Goal: Task Accomplishment & Management: Complete application form

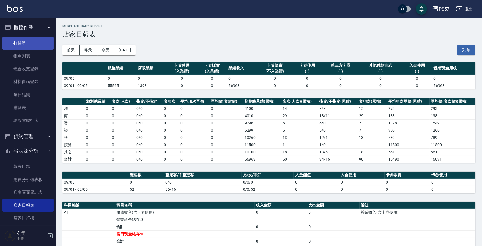
click at [26, 41] on link "打帳單" at bounding box center [27, 43] width 51 height 13
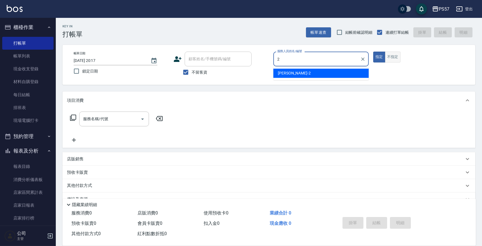
type input "[PERSON_NAME]-2"
type button "true"
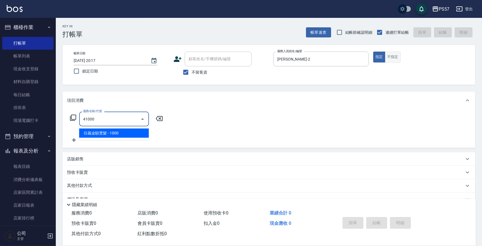
type input "任義金額燙髮(41000)"
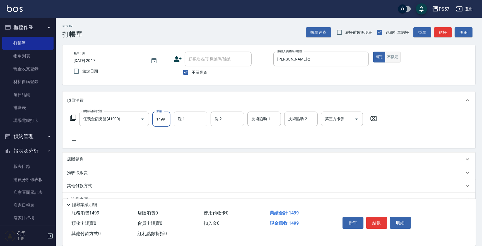
type input "1499"
type input "[PERSON_NAME]-2"
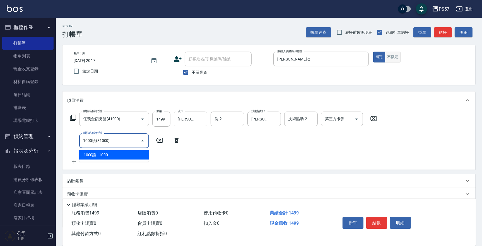
type input "1000護(31000)"
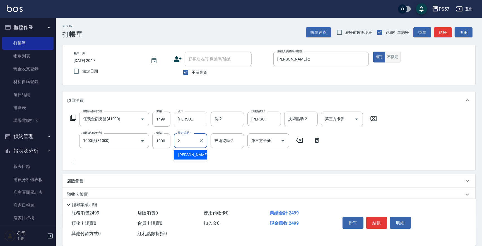
type input "[PERSON_NAME]-2"
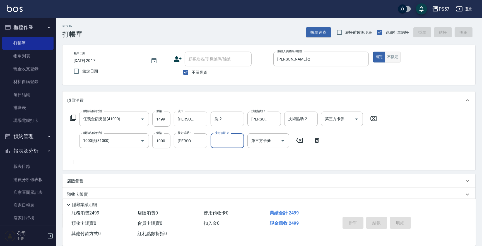
type input "[DATE] 20:18"
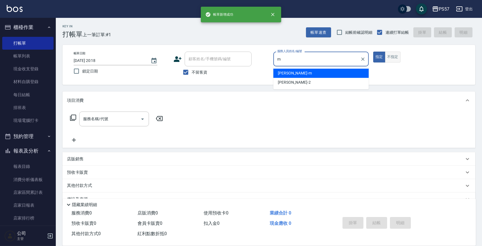
type input "[PERSON_NAME]-m"
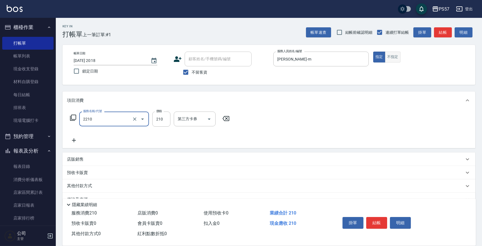
type input "剪髮210(2210)"
type input "300"
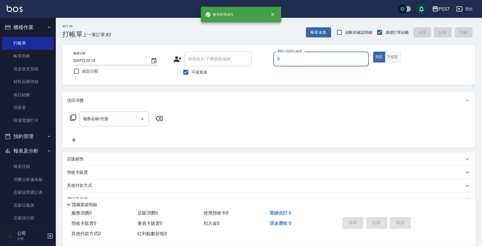
type input "[PERSON_NAME]5"
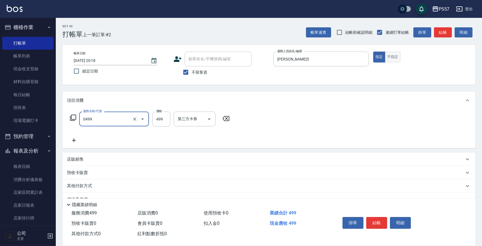
type input "SPA499(0499)"
type input "500"
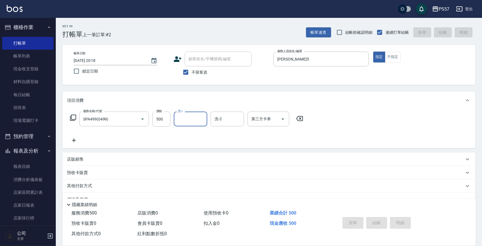
type input "[DATE] 20:20"
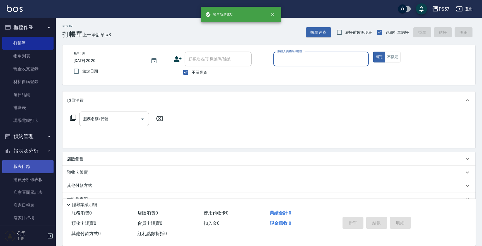
click at [32, 170] on link "報表目錄" at bounding box center [27, 166] width 51 height 13
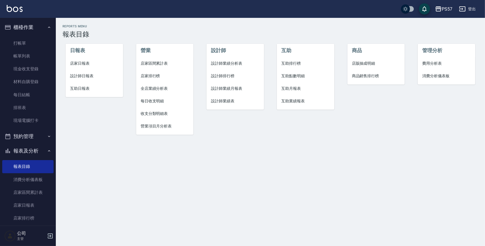
click at [90, 65] on span "店家日報表" at bounding box center [94, 64] width 48 height 6
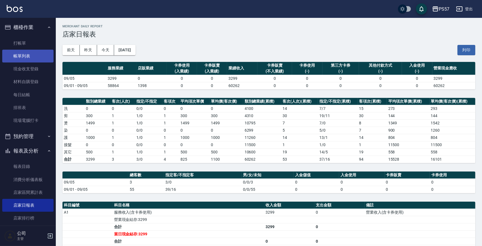
click at [25, 53] on link "帳單列表" at bounding box center [27, 56] width 51 height 13
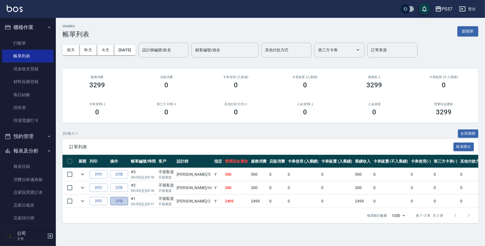
click at [117, 180] on link "詳情" at bounding box center [119, 201] width 18 height 9
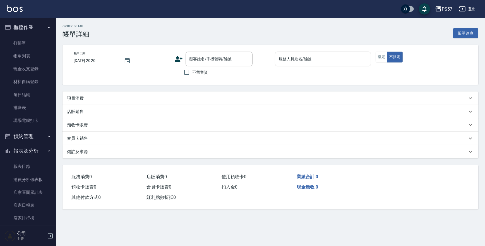
type input "[DATE] 20:17"
checkbox input "true"
type input "[PERSON_NAME]-2"
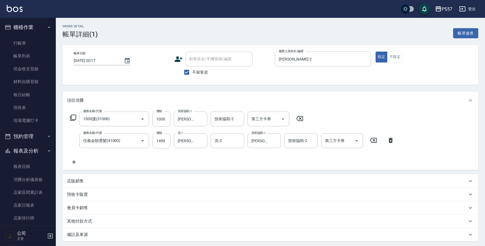
type input "1000護(31000)"
type input "任義金額燙髮(41000)"
click at [202, 119] on icon "Clear" at bounding box center [202, 119] width 6 height 6
click at [201, 140] on icon "Clear" at bounding box center [201, 140] width 3 height 3
click at [276, 143] on icon "Clear" at bounding box center [275, 141] width 6 height 6
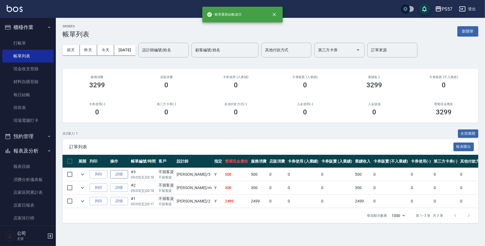
click at [121, 172] on link "詳情" at bounding box center [119, 174] width 18 height 9
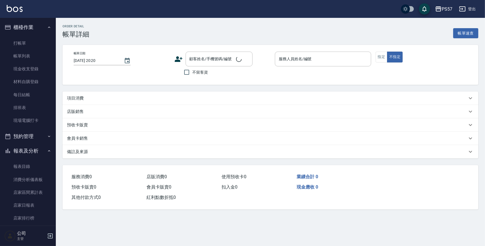
type input "[DATE] 20:18"
checkbox input "true"
type input "[PERSON_NAME]5"
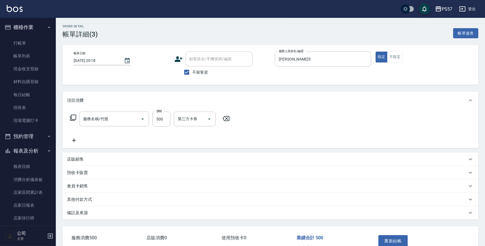
type input "SPA499(0499)"
click at [190, 120] on input "洗-1" at bounding box center [190, 119] width 28 height 10
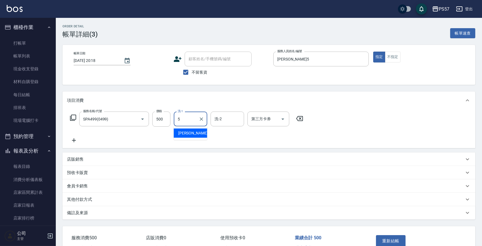
type input "[PERSON_NAME]5"
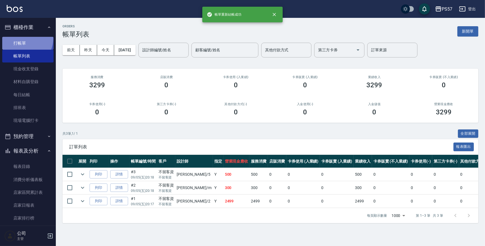
click at [22, 38] on link "打帳單" at bounding box center [27, 43] width 51 height 13
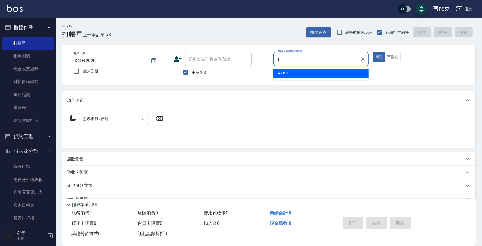
type input "Akin-1"
type button "true"
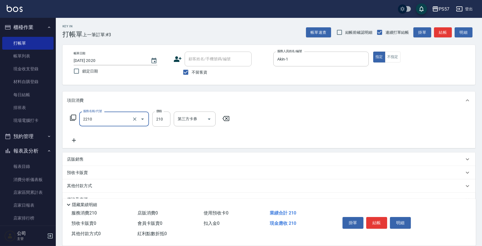
type input "剪髮210(2210)"
type input "300"
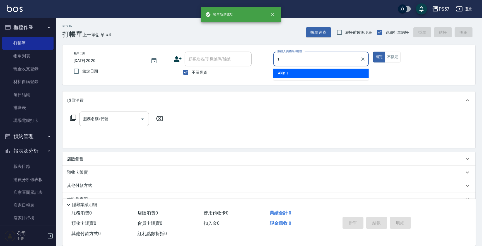
type input "Akin-1"
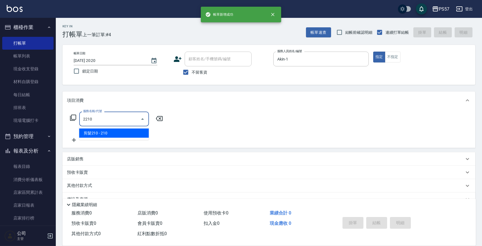
type input "剪髮210(2210)"
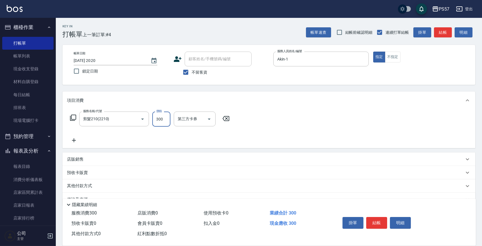
type input "300"
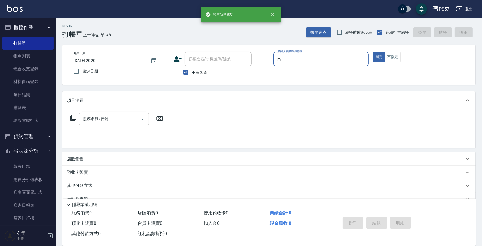
type input "[PERSON_NAME]-m"
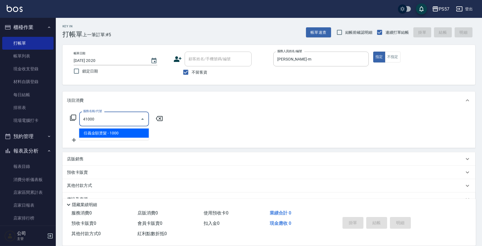
type input "任義金額燙髮(41000)"
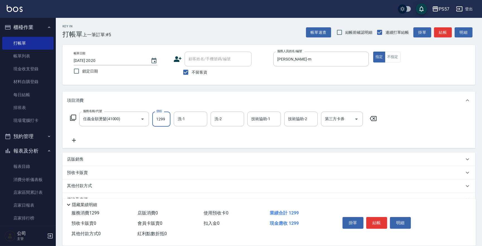
type input "1299"
type input "[PERSON_NAME]-22"
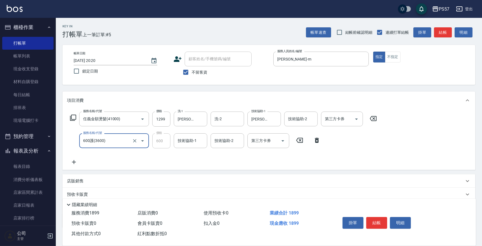
type input "600護(3600)"
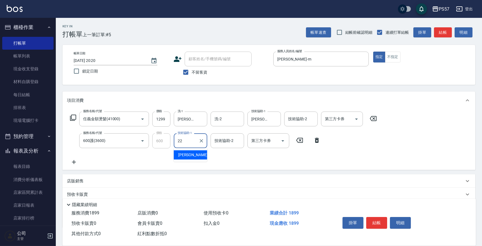
type input "[PERSON_NAME]-22"
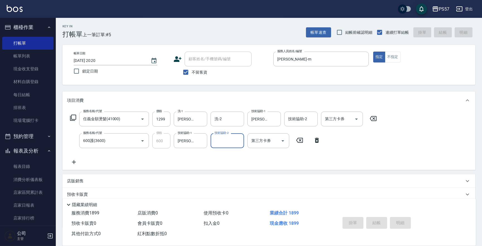
type input "[DATE] 20:21"
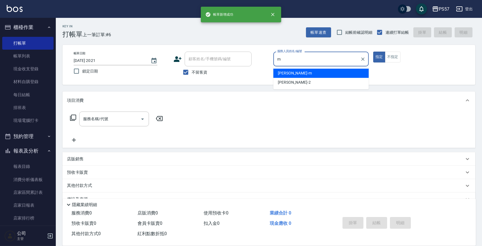
type input "[PERSON_NAME]-m"
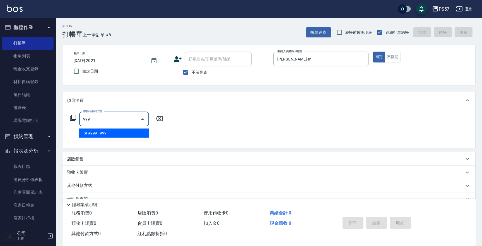
type input "SPA999(0999)"
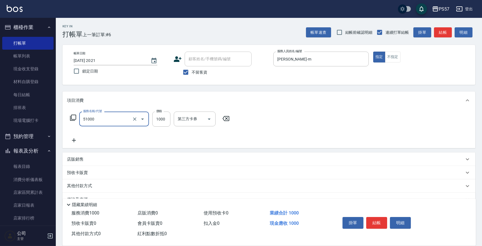
type input "任意金額染髮(51000)"
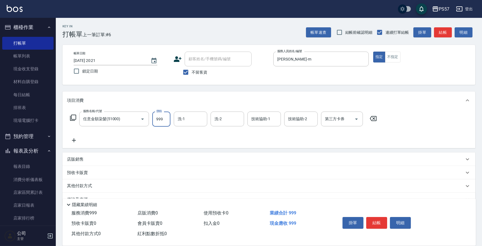
type input "999"
type input "[PERSON_NAME]-22"
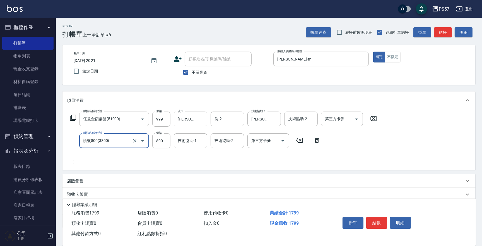
type input "護髮800(3800)"
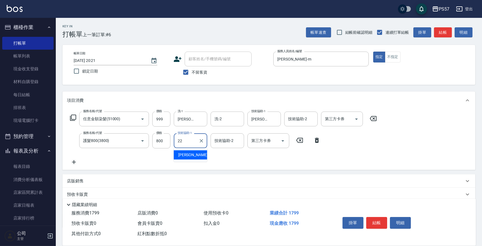
type input "[PERSON_NAME]-22"
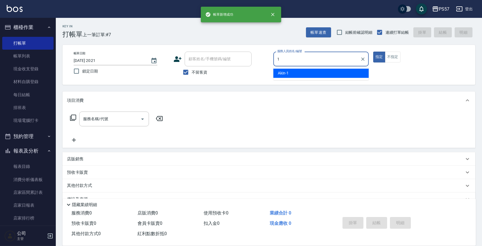
type input "Akin-1"
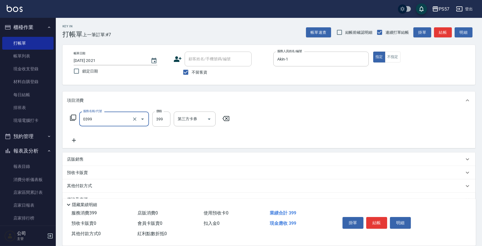
type input "SPA399(0399)"
type input "500"
type input "[PERSON_NAME]-33"
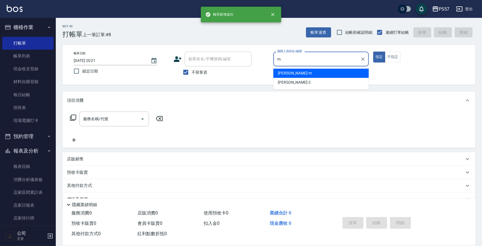
type input "[PERSON_NAME]-m"
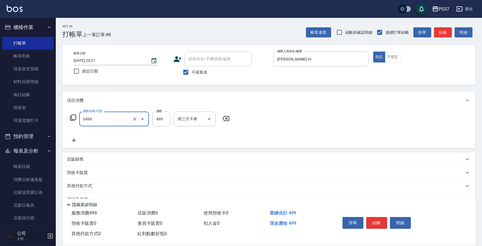
type input "SPA499(0499)"
type input "550"
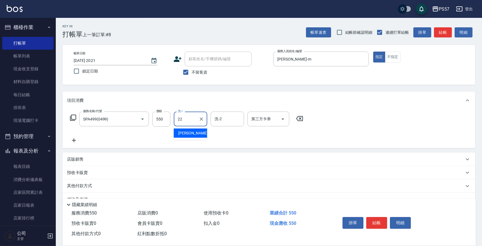
type input "[PERSON_NAME]-22"
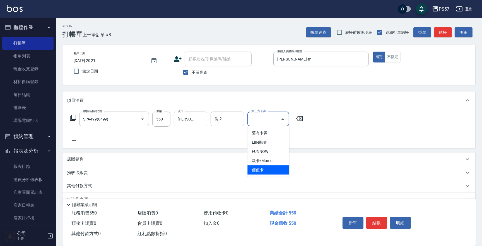
type input "儲值卡"
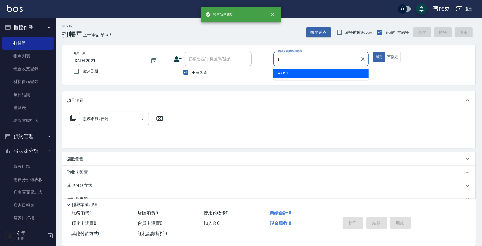
type input "Akin-1"
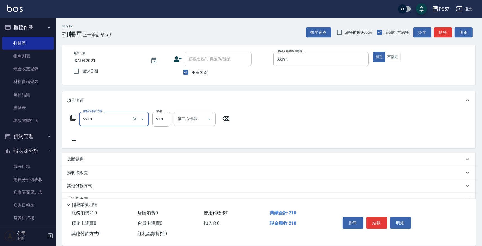
type input "剪髮210(2210)"
type input "300"
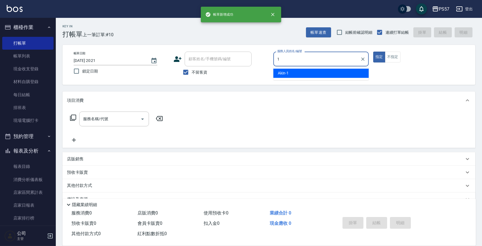
type input "Akin-1"
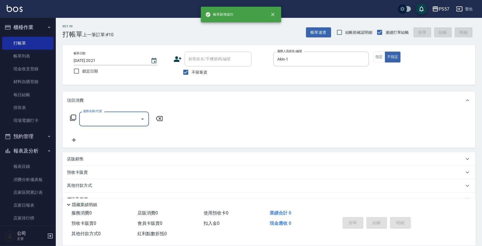
type input "1"
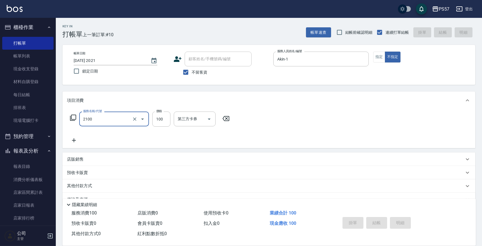
type input "2100"
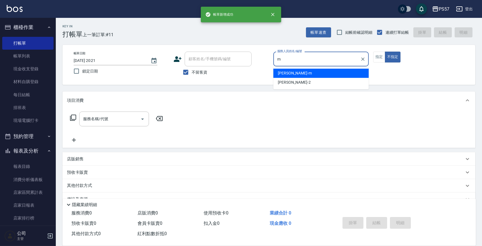
type input "[PERSON_NAME]-m"
type button "false"
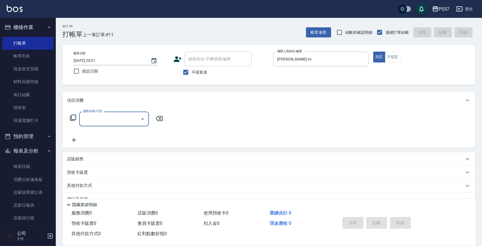
click at [73, 117] on icon at bounding box center [73, 117] width 7 height 7
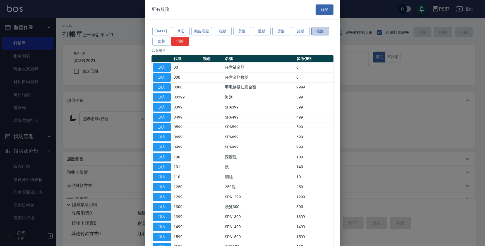
click at [319, 32] on button "接髮" at bounding box center [320, 31] width 18 height 9
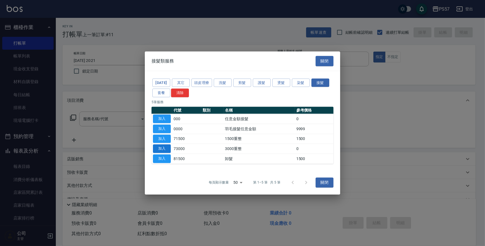
click at [168, 151] on button "加入" at bounding box center [162, 148] width 18 height 9
type input "3000重整(73000)"
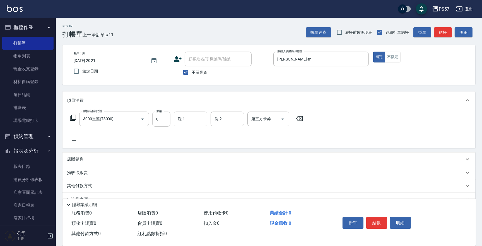
click at [170, 120] on input "0" at bounding box center [161, 119] width 18 height 15
type input "3500"
type input "[PERSON_NAME]-33"
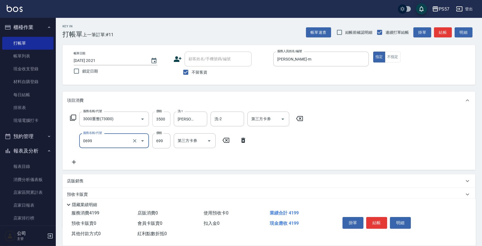
type input "SPA699(0699)"
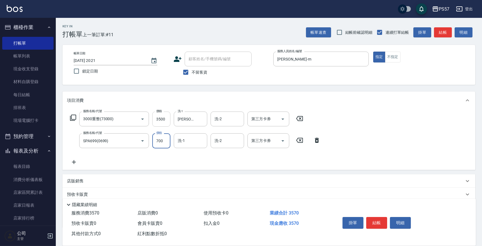
type input "700"
type input "[PERSON_NAME]-22"
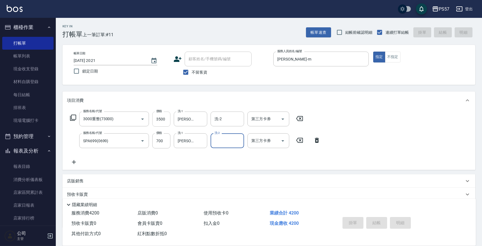
type input "[DATE] 20:22"
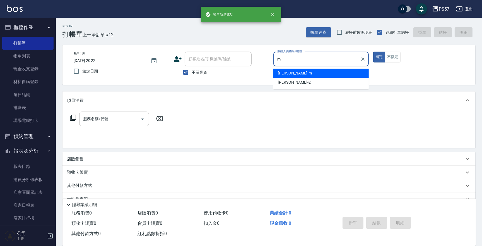
type input "[PERSON_NAME]-m"
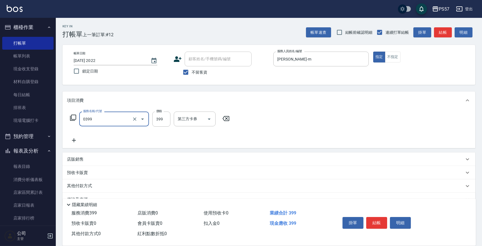
type input "SPA399(0399)"
type input "450"
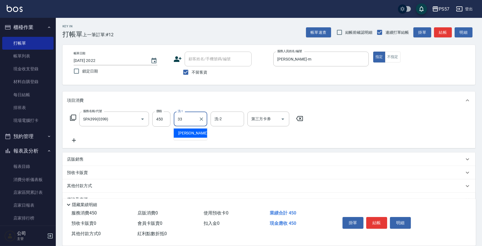
type input "[PERSON_NAME]-33"
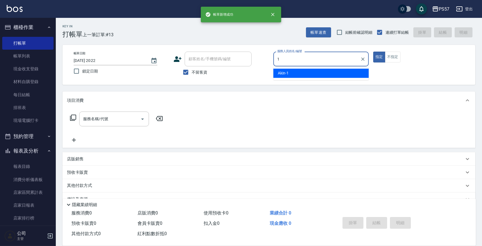
type input "Akin-1"
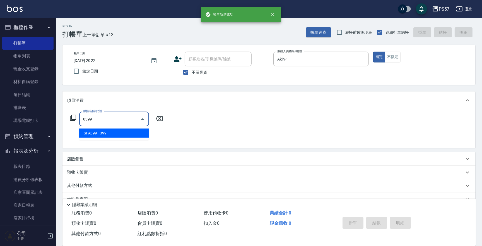
type input "SPA399(0399)"
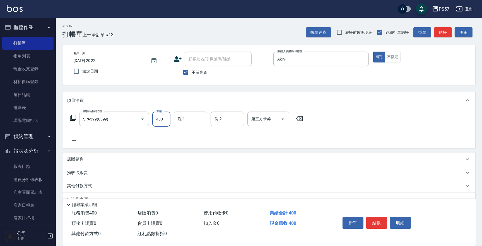
type input "400"
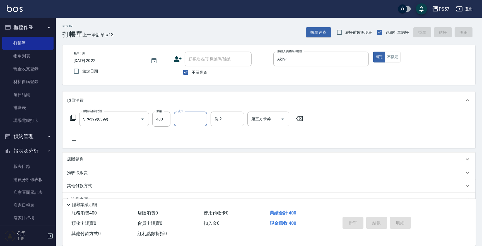
type input "[DATE] 20:23"
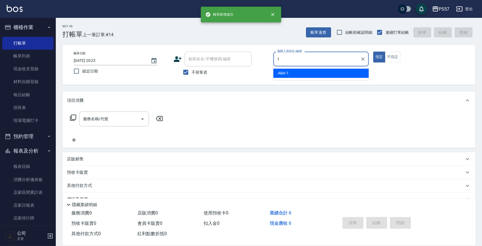
type input "Akin-1"
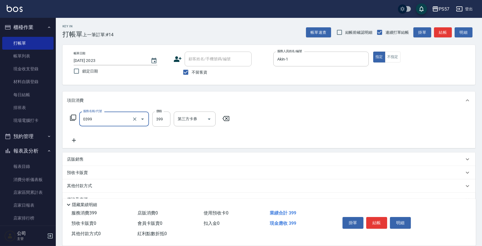
type input "SPA399(0399)"
type input "500"
type input "[PERSON_NAME]-33"
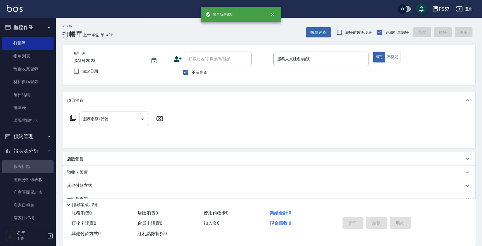
drag, startPoint x: 30, startPoint y: 164, endPoint x: 36, endPoint y: 157, distance: 9.5
click at [31, 164] on link "報表目錄" at bounding box center [27, 166] width 51 height 13
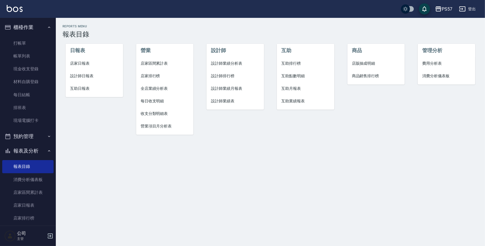
click at [86, 86] on span "互助日報表" at bounding box center [94, 89] width 48 height 6
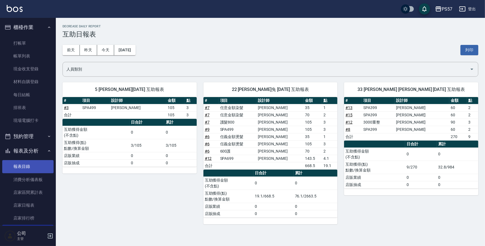
click at [22, 167] on link "報表目錄" at bounding box center [27, 166] width 51 height 13
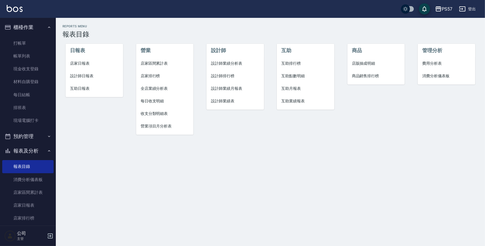
click at [96, 63] on span "店家日報表" at bounding box center [94, 64] width 48 height 6
